Goal: Navigation & Orientation: Find specific page/section

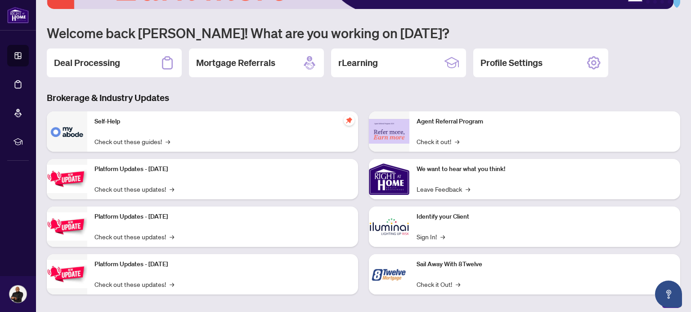
scroll to position [76, 0]
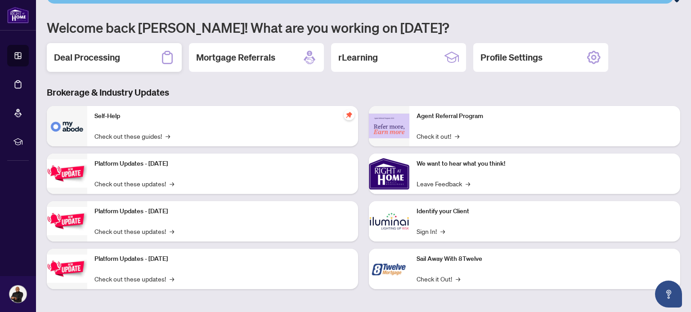
click at [158, 57] on div "Deal Processing" at bounding box center [114, 57] width 135 height 29
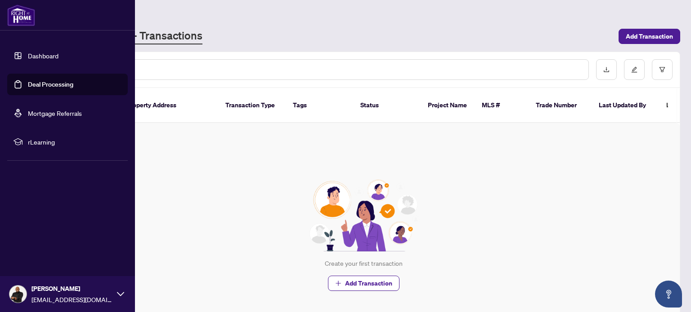
click at [123, 295] on icon at bounding box center [120, 294] width 7 height 7
click at [122, 293] on icon at bounding box center [120, 294] width 7 height 7
click at [51, 113] on link "Mortgage Referrals" at bounding box center [55, 113] width 54 height 8
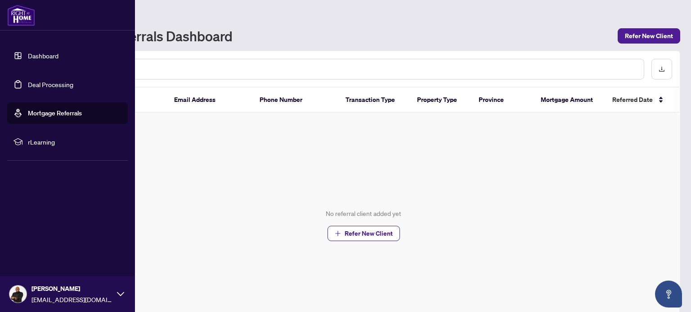
click at [49, 143] on span "rLearning" at bounding box center [75, 142] width 94 height 10
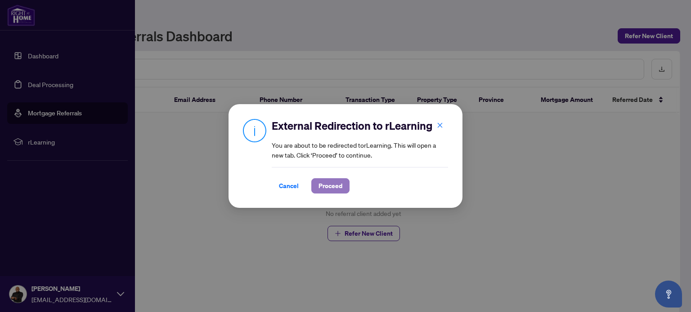
click at [323, 188] on span "Proceed" at bounding box center [330, 186] width 24 height 14
